Goal: Navigation & Orientation: Find specific page/section

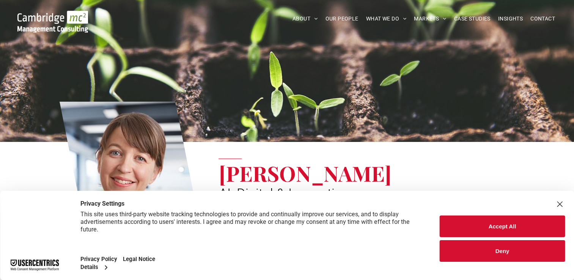
click at [494, 253] on button "Deny" at bounding box center [501, 251] width 125 height 22
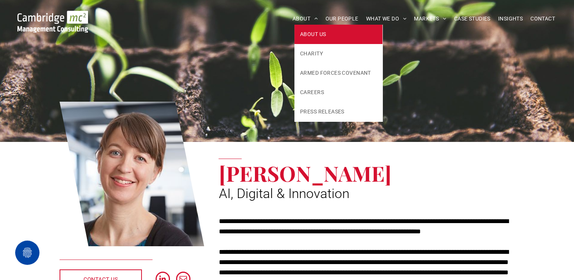
click at [303, 28] on link "ABOUT US" at bounding box center [338, 34] width 88 height 19
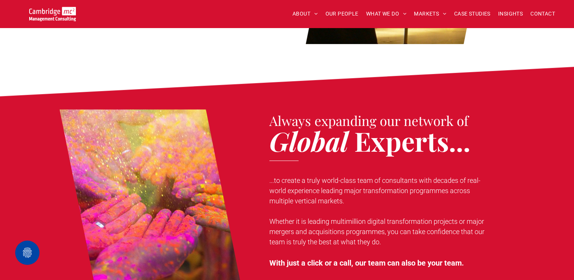
scroll to position [569, 0]
